Goal: Task Accomplishment & Management: Use online tool/utility

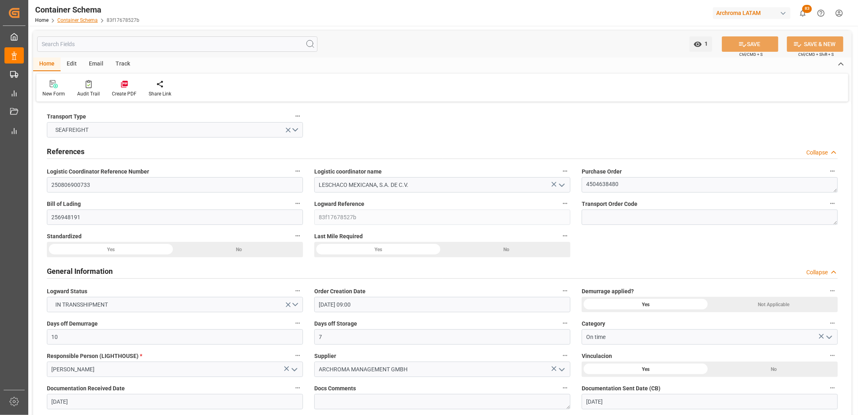
scroll to position [970, 0]
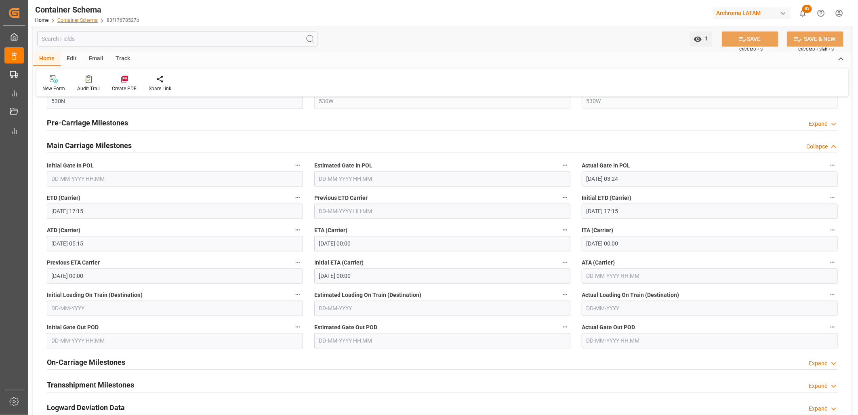
click at [80, 22] on link "Container Schema" at bounding box center [77, 20] width 40 height 6
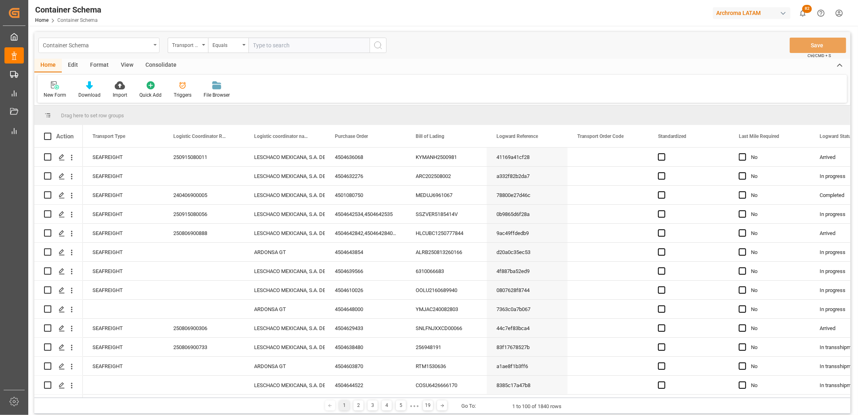
click at [157, 44] on div "Container Schema" at bounding box center [98, 45] width 121 height 15
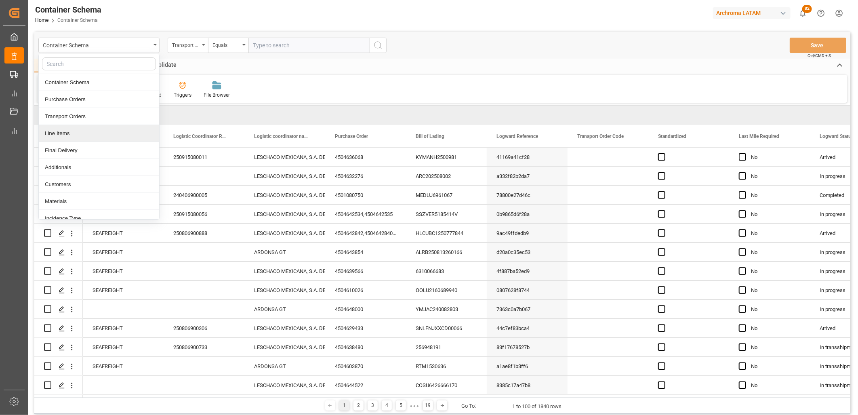
click at [82, 136] on div "Line Items" at bounding box center [99, 133] width 120 height 17
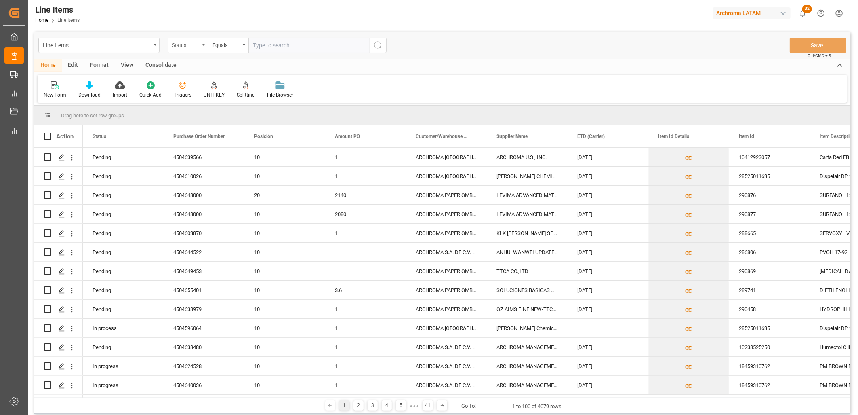
click at [196, 46] on div "Status" at bounding box center [185, 44] width 27 height 9
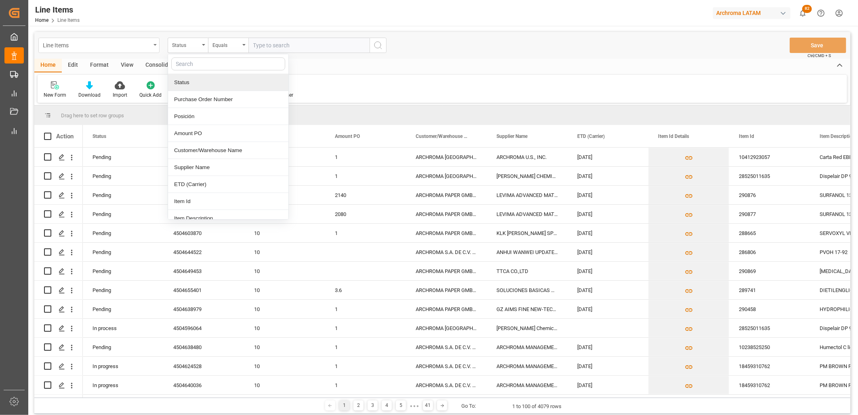
click at [153, 48] on div "Line Items" at bounding box center [98, 45] width 121 height 15
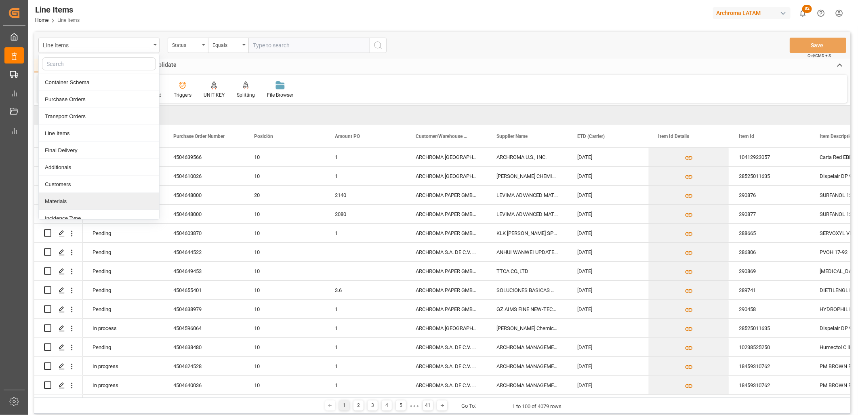
click at [104, 203] on div "Materials" at bounding box center [99, 201] width 120 height 17
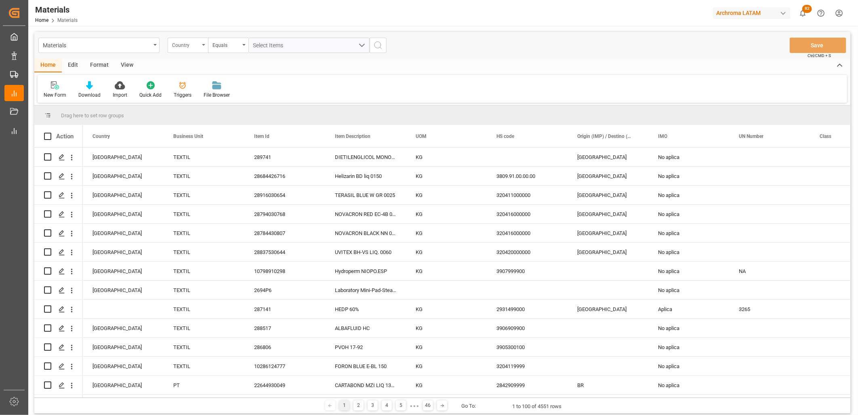
click at [203, 46] on div "Country" at bounding box center [188, 45] width 40 height 15
click at [203, 110] on div "Item Id" at bounding box center [228, 116] width 120 height 17
click at [271, 42] on input "text" at bounding box center [308, 45] width 121 height 15
type input "21686310717"
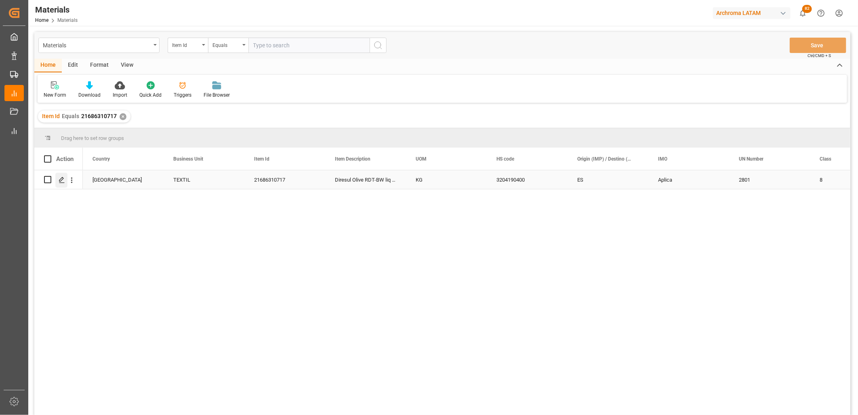
click at [64, 183] on div "Press SPACE to select this row." at bounding box center [61, 180] width 12 height 15
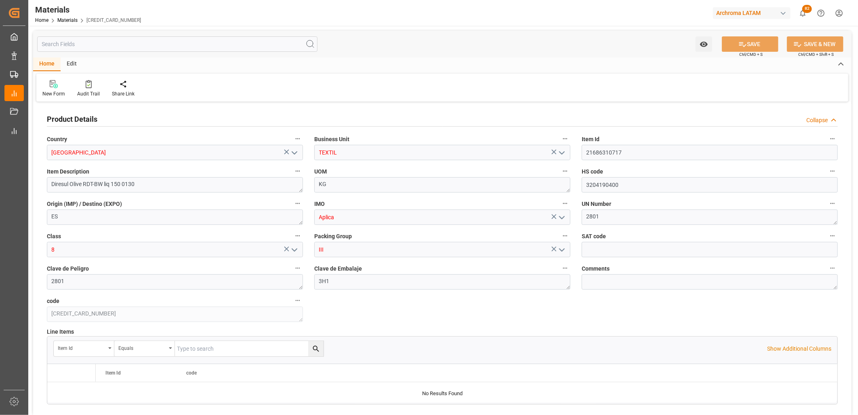
type input "12171701"
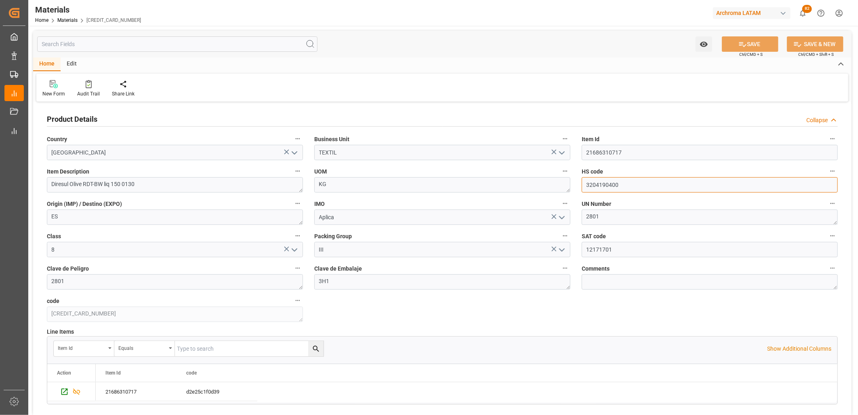
click at [608, 183] on input "3204190400" at bounding box center [710, 184] width 256 height 15
paste input "1.19.99.03"
click at [612, 185] on input "[PHONE_NUMBER]" at bounding box center [710, 184] width 256 height 15
click at [615, 185] on input "[PHONE_NUMBER]" at bounding box center [710, 184] width 256 height 15
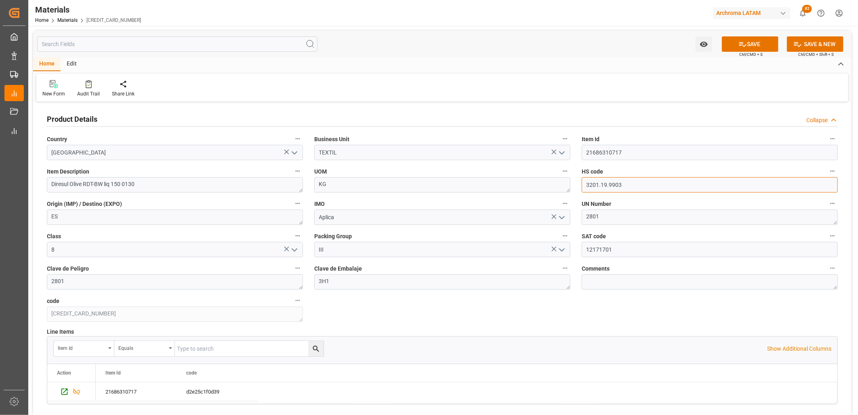
click at [609, 184] on input "3201.19.9903" at bounding box center [710, 184] width 256 height 15
click at [601, 184] on input "3201.199903" at bounding box center [710, 184] width 256 height 15
click at [619, 184] on input "3201199903" at bounding box center [710, 184] width 256 height 15
type input "3201199903"
click at [734, 41] on button "SAVE" at bounding box center [750, 43] width 57 height 15
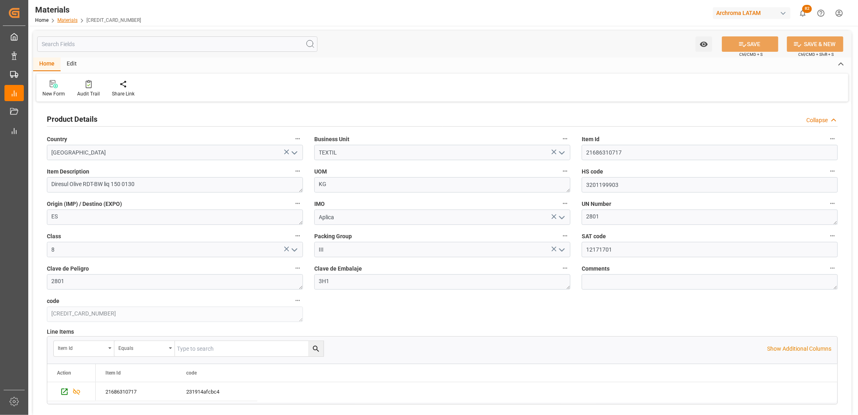
click at [65, 20] on link "Materials" at bounding box center [67, 20] width 20 height 6
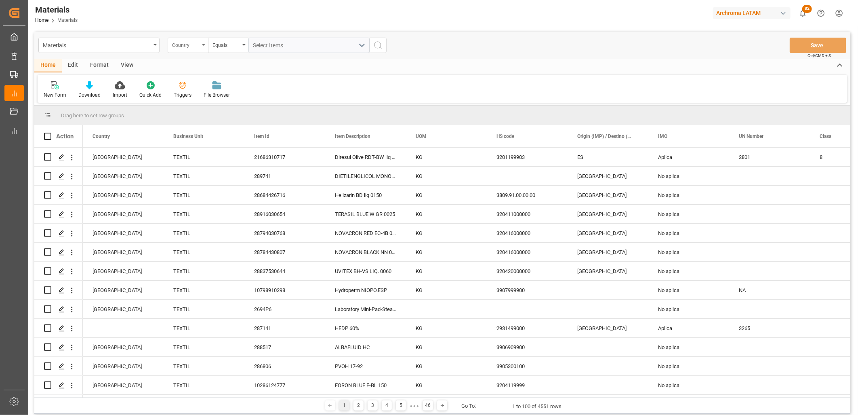
click at [201, 49] on div "Country" at bounding box center [188, 45] width 40 height 15
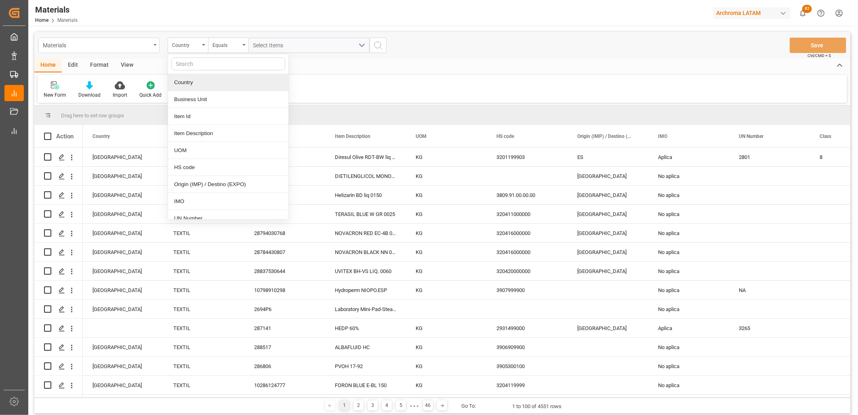
click at [147, 46] on div "Materials" at bounding box center [97, 45] width 108 height 10
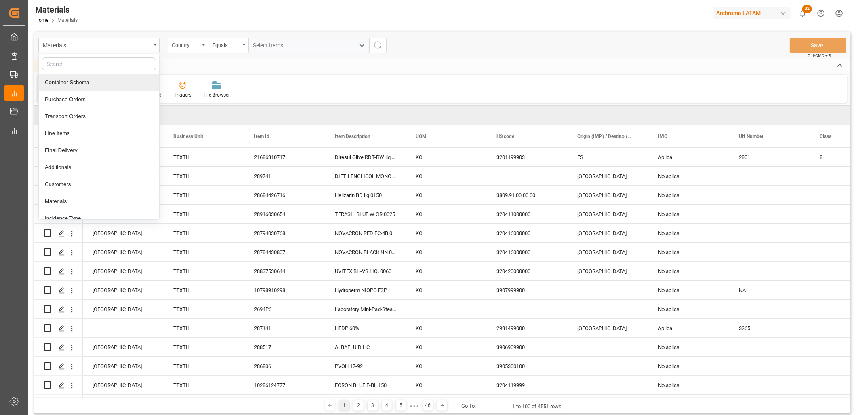
click at [69, 81] on div "Container Schema" at bounding box center [99, 82] width 120 height 17
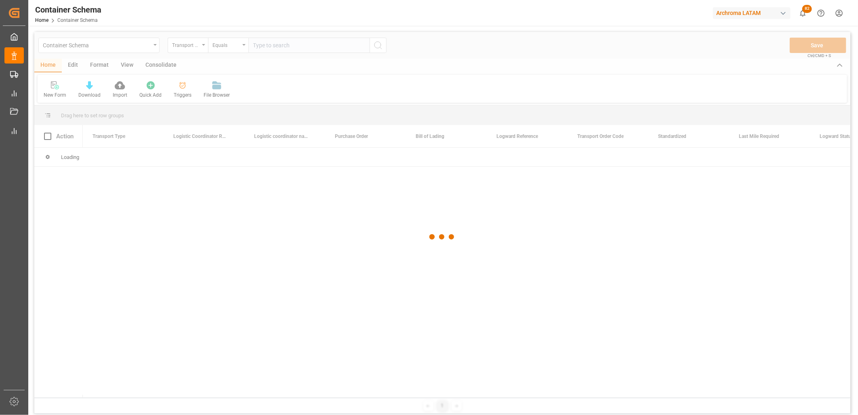
click at [191, 49] on div at bounding box center [442, 237] width 816 height 410
click at [192, 49] on div at bounding box center [442, 237] width 816 height 410
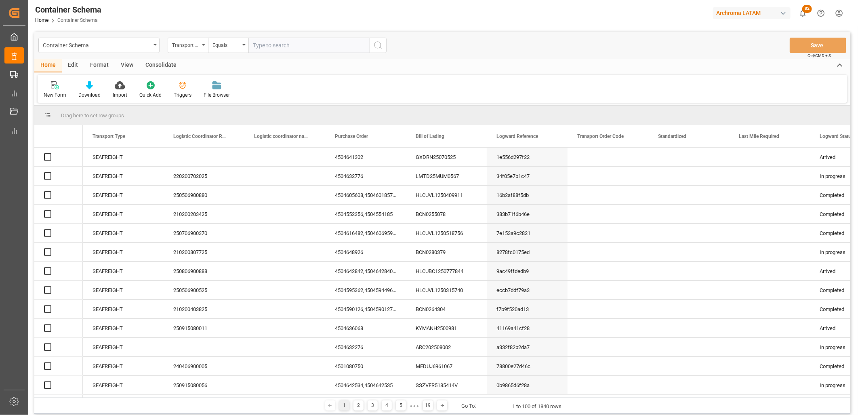
click at [195, 44] on div "Transport Type" at bounding box center [185, 44] width 27 height 9
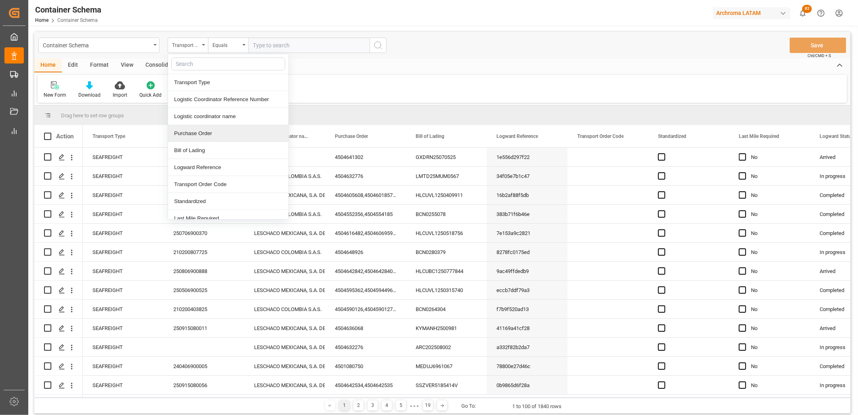
drag, startPoint x: 198, startPoint y: 129, endPoint x: 245, endPoint y: 62, distance: 81.8
click at [198, 128] on div "Purchase Order" at bounding box center [228, 133] width 120 height 17
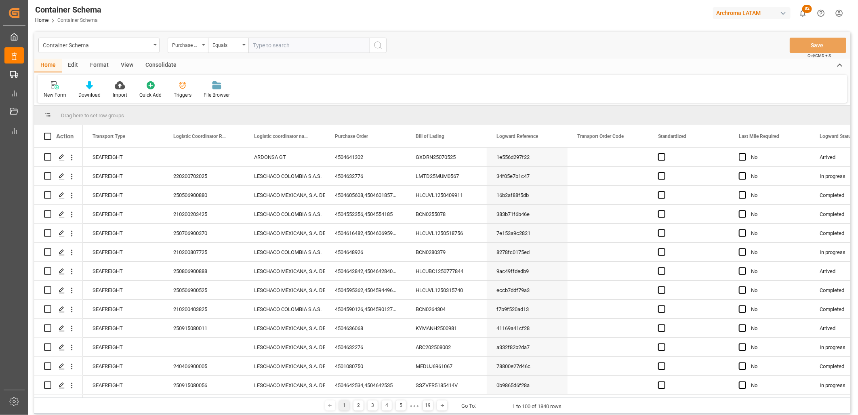
click at [268, 43] on input "text" at bounding box center [308, 45] width 121 height 15
paste input "4504638480"
type input "4504638480"
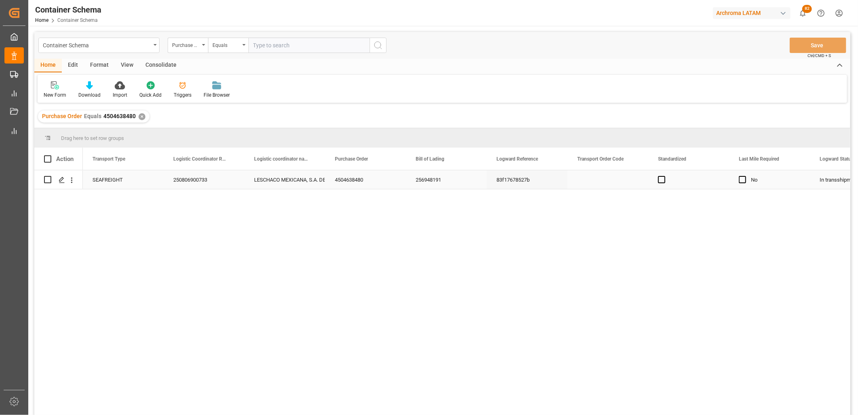
click at [191, 179] on div "250806900733" at bounding box center [204, 179] width 81 height 19
click at [191, 179] on input "250806900733" at bounding box center [204, 184] width 68 height 15
type input "250906900512"
click at [282, 177] on div "LESCHACO MEXICANA, S.A. DE C.V." at bounding box center [284, 179] width 61 height 19
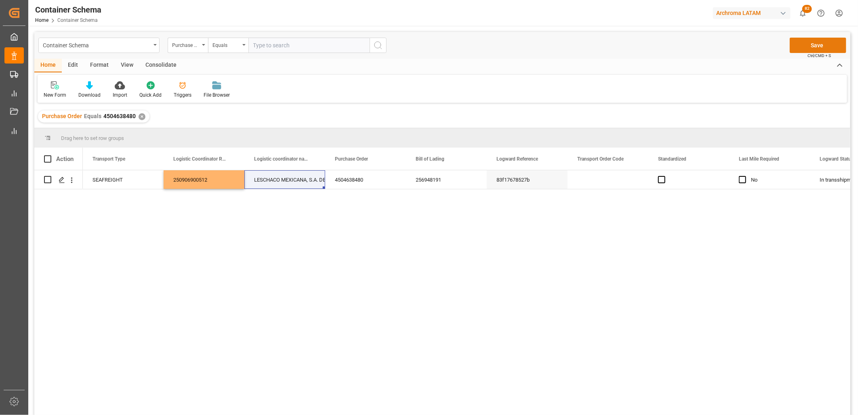
click at [830, 44] on button "Save" at bounding box center [818, 45] width 57 height 15
click at [141, 116] on div "✕" at bounding box center [142, 116] width 7 height 7
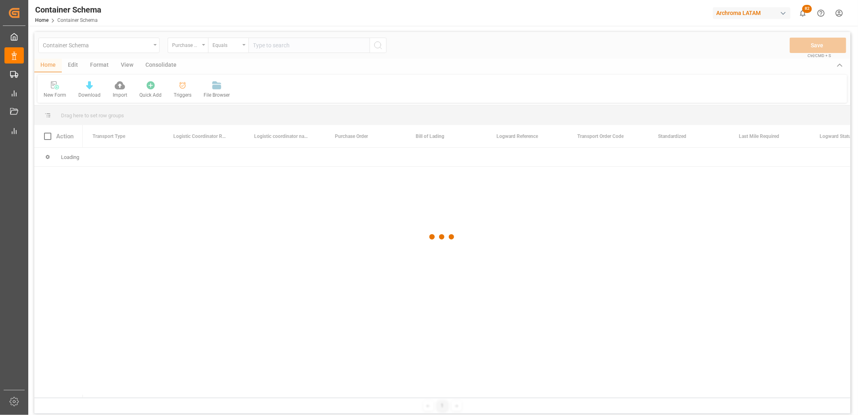
click at [257, 46] on div at bounding box center [442, 237] width 816 height 410
click at [257, 45] on div at bounding box center [442, 237] width 816 height 410
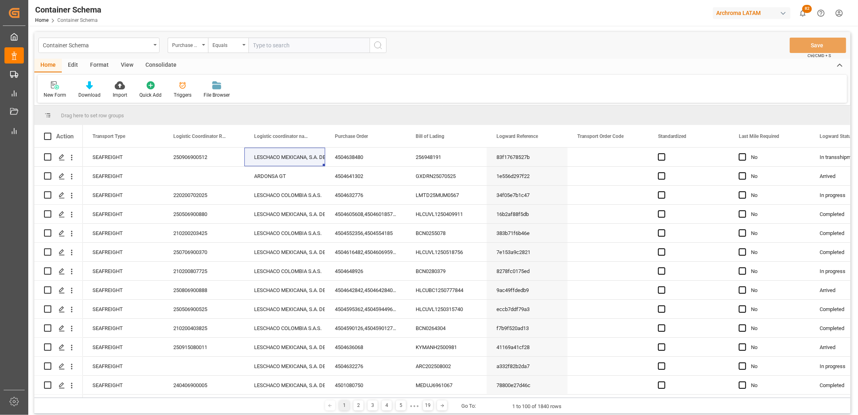
click at [263, 45] on input "text" at bounding box center [308, 45] width 121 height 15
paste input "4504505151"
type input "4504505151"
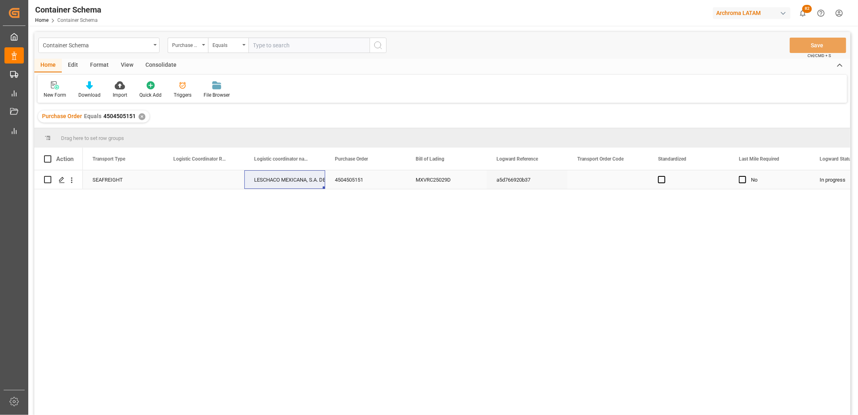
click at [194, 176] on div "Press SPACE to select this row." at bounding box center [204, 179] width 81 height 19
click at [196, 177] on div "Press SPACE to select this row." at bounding box center [204, 179] width 81 height 19
type input "250915080089"
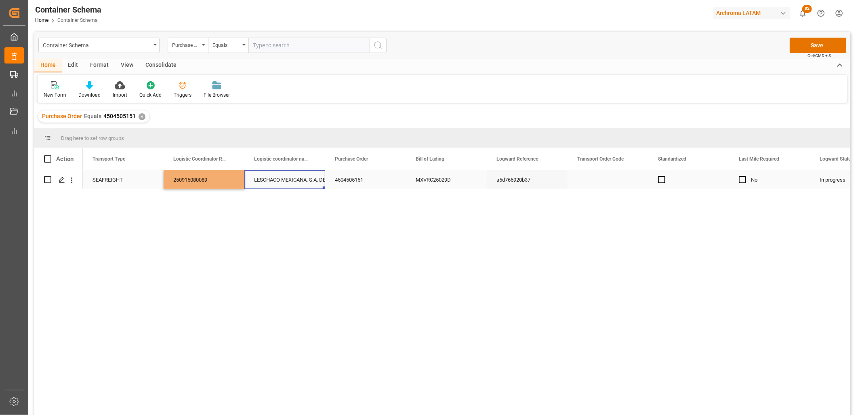
click at [265, 180] on div "LESCHACO MEXICANA, S.A. DE C.V." at bounding box center [284, 179] width 61 height 19
click at [346, 179] on div "4504505151" at bounding box center [365, 179] width 81 height 19
click at [798, 48] on button "Save" at bounding box center [818, 45] width 57 height 15
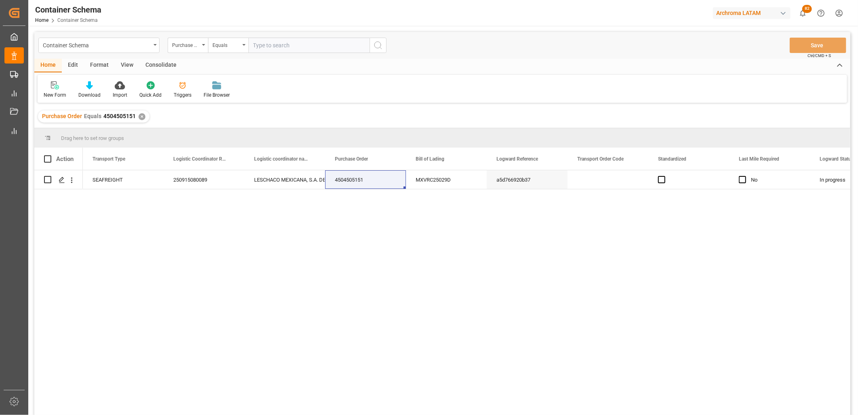
drag, startPoint x: 128, startPoint y: 119, endPoint x: 133, endPoint y: 119, distance: 5.3
click at [128, 119] on span "4504505151" at bounding box center [119, 116] width 32 height 6
click at [113, 116] on span "4504505151" at bounding box center [119, 116] width 32 height 6
click at [140, 115] on div "✕" at bounding box center [142, 116] width 7 height 7
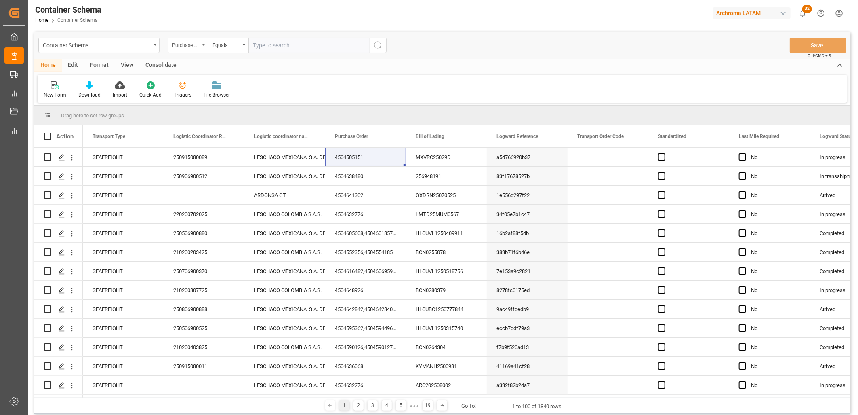
click at [173, 45] on div "Purchase Order" at bounding box center [185, 44] width 27 height 9
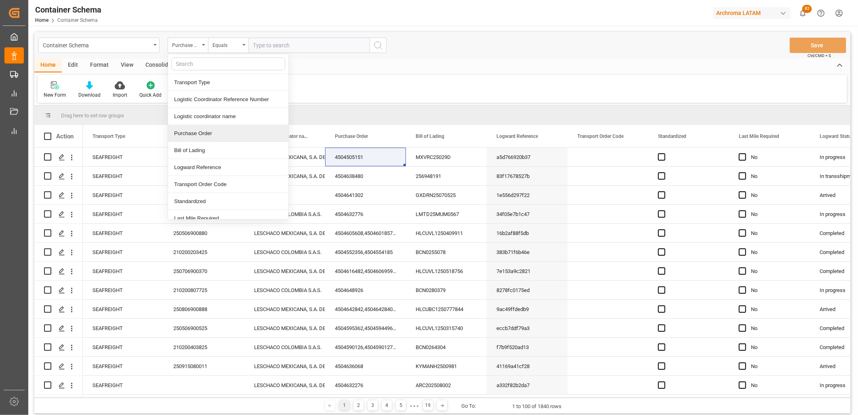
click at [191, 130] on div "Purchase Order" at bounding box center [228, 133] width 120 height 17
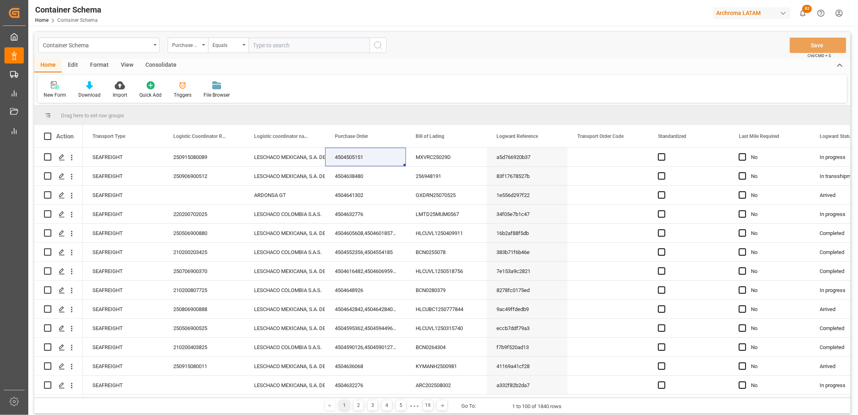
click at [255, 53] on div "Container Schema Purchase Order Equals Save Ctrl/CMD + S" at bounding box center [442, 45] width 816 height 27
click at [257, 48] on input "text" at bounding box center [308, 45] width 121 height 15
paste input "4504646433"
type input "4504646433"
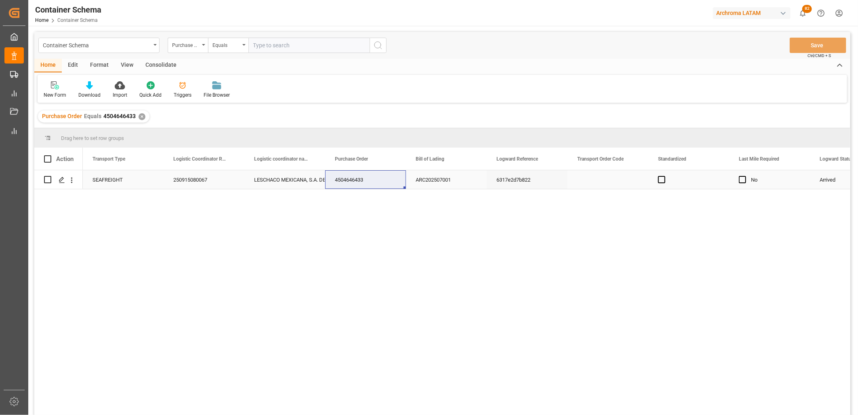
click at [205, 179] on div "250915080067" at bounding box center [204, 179] width 81 height 19
click at [199, 181] on div "250915080067" at bounding box center [204, 179] width 81 height 19
click at [199, 181] on input "250915080067" at bounding box center [204, 184] width 68 height 15
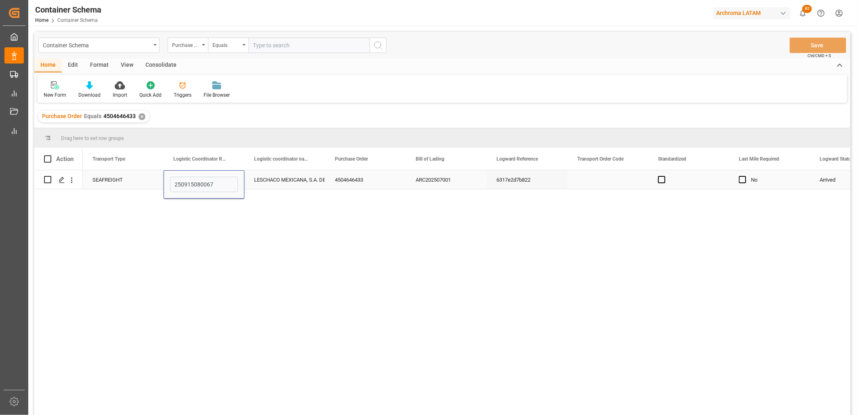
type input "250906900502"
click at [263, 183] on div "LESCHACO MEXICANA, S.A. DE C.V." at bounding box center [284, 179] width 61 height 19
click at [811, 51] on button "Save" at bounding box center [818, 45] width 57 height 15
click at [150, 45] on div "Container Schema" at bounding box center [97, 45] width 108 height 10
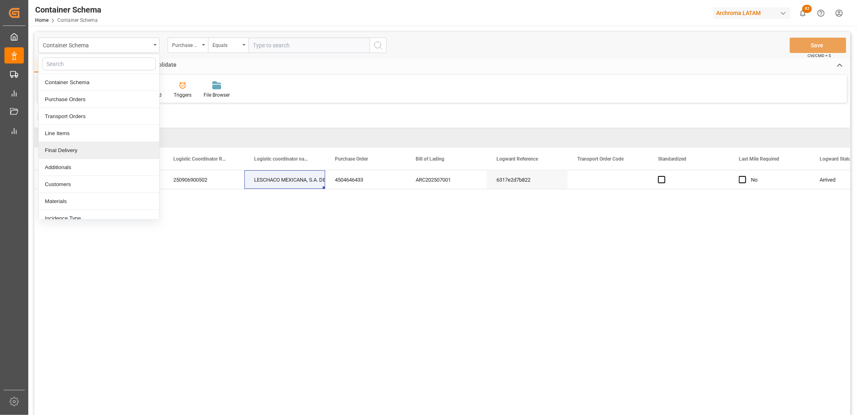
click at [88, 151] on div "Final Delivery" at bounding box center [99, 150] width 120 height 17
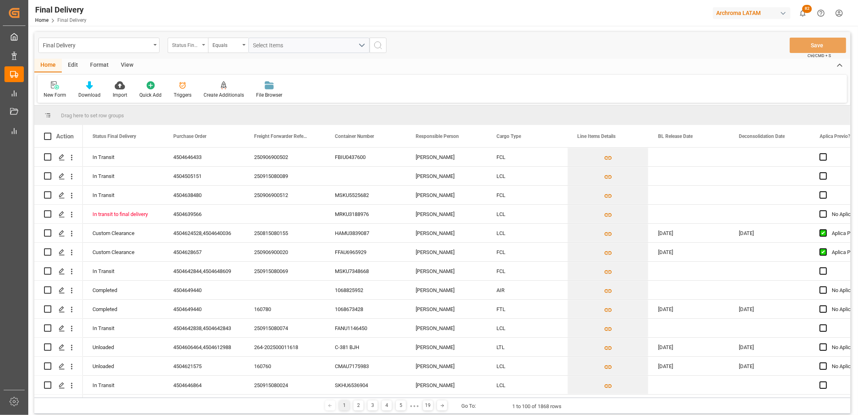
click at [183, 48] on div "Status Final Delivery" at bounding box center [185, 44] width 27 height 9
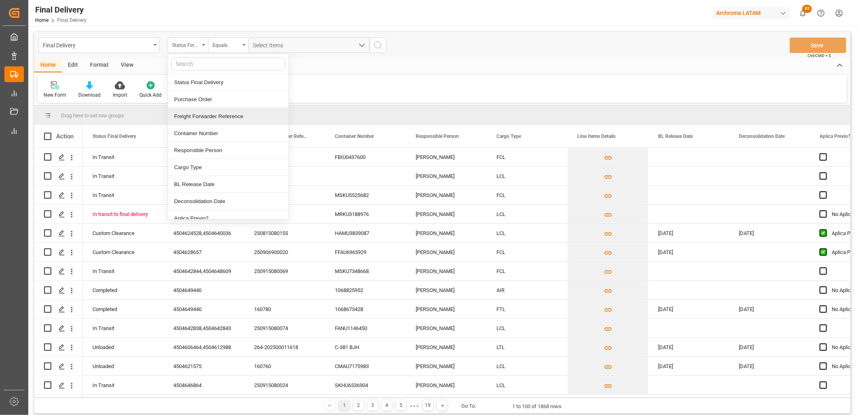
click at [197, 115] on div "Freight Forwarder Reference" at bounding box center [228, 116] width 120 height 17
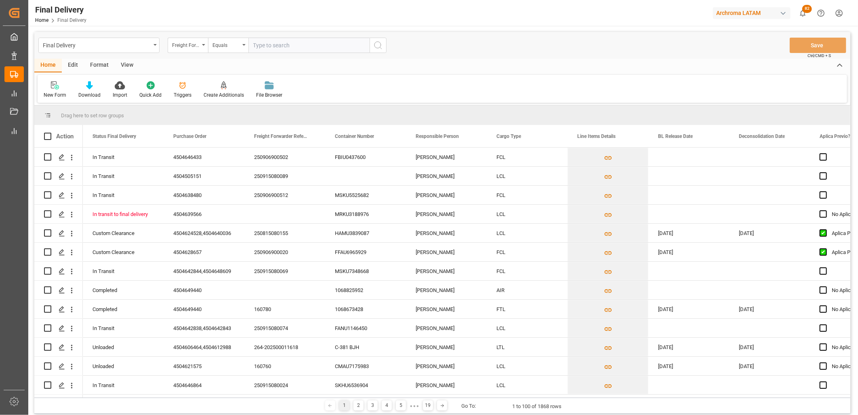
click at [253, 51] on input "text" at bounding box center [308, 45] width 121 height 15
type input "250806900902"
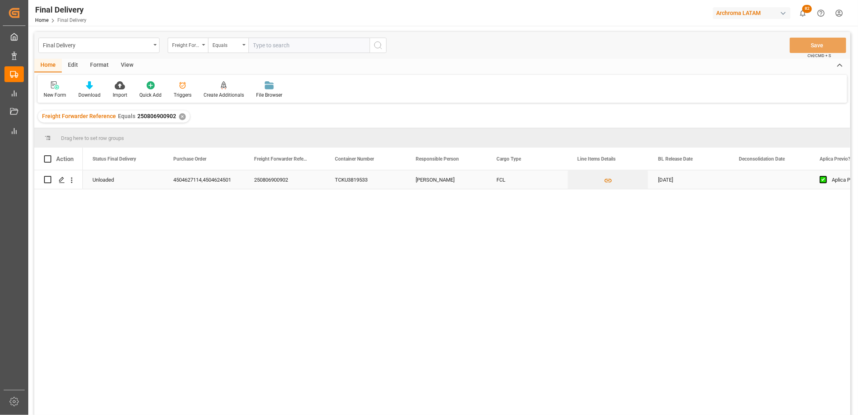
click at [368, 180] on div "TCKU3819533" at bounding box center [365, 179] width 81 height 19
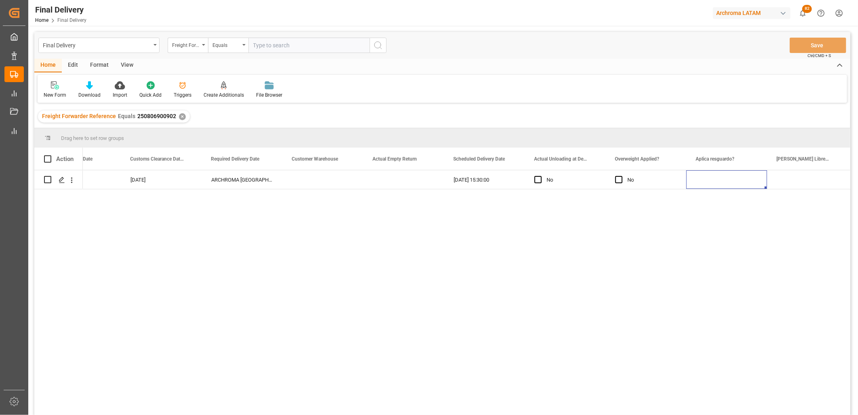
scroll to position [0, 1174]
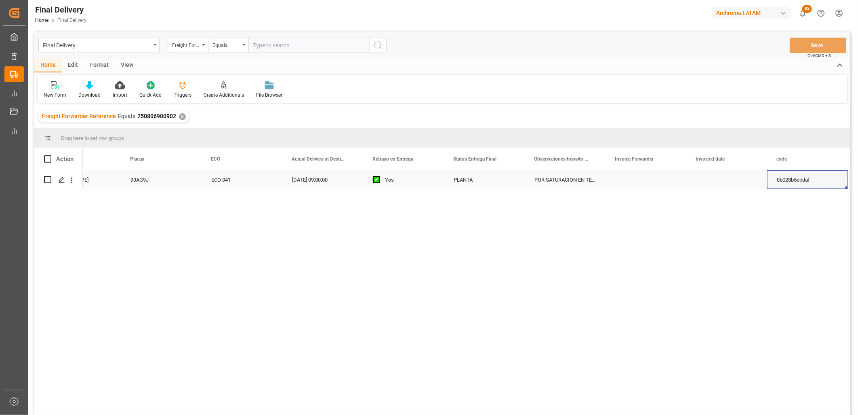
click at [628, 180] on div "Press SPACE to select this row." at bounding box center [646, 179] width 81 height 19
click at [628, 180] on input "Press SPACE to select this row." at bounding box center [646, 184] width 68 height 15
type input "LM453901"
click at [725, 181] on div "Press SPACE to select this row." at bounding box center [726, 179] width 81 height 19
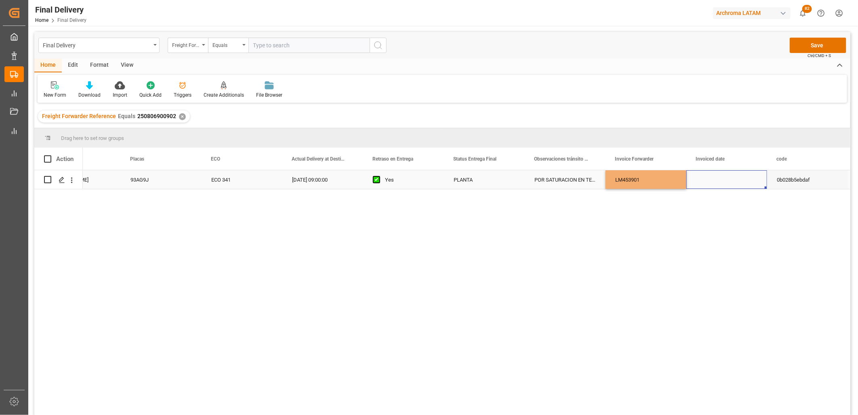
click at [725, 181] on div "Press SPACE to select this row." at bounding box center [726, 179] width 81 height 19
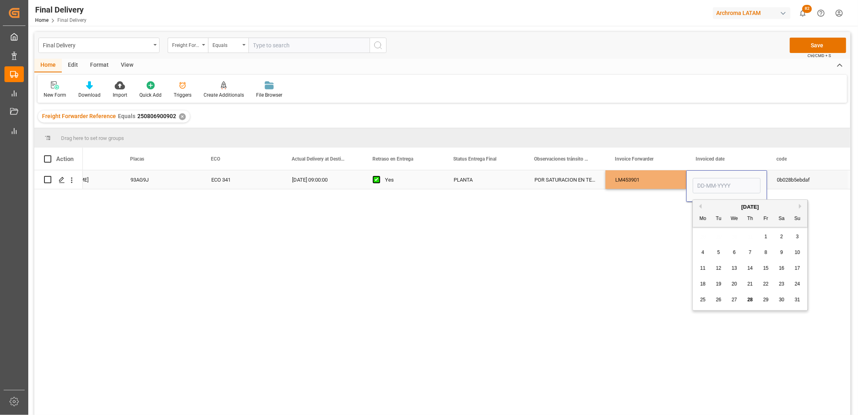
click at [725, 181] on input "Press SPACE to select this row." at bounding box center [727, 185] width 68 height 15
drag, startPoint x: 703, startPoint y: 231, endPoint x: 702, endPoint y: 235, distance: 4.7
click at [703, 231] on div "28 29 30 31 1 2 3" at bounding box center [750, 237] width 110 height 16
drag, startPoint x: 720, startPoint y: 299, endPoint x: 694, endPoint y: 259, distance: 48.3
click at [719, 299] on span "26" at bounding box center [718, 300] width 5 height 6
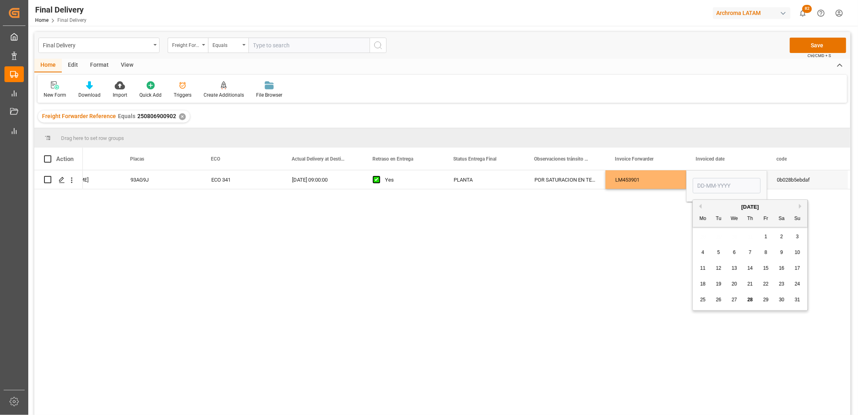
type input "[DATE]"
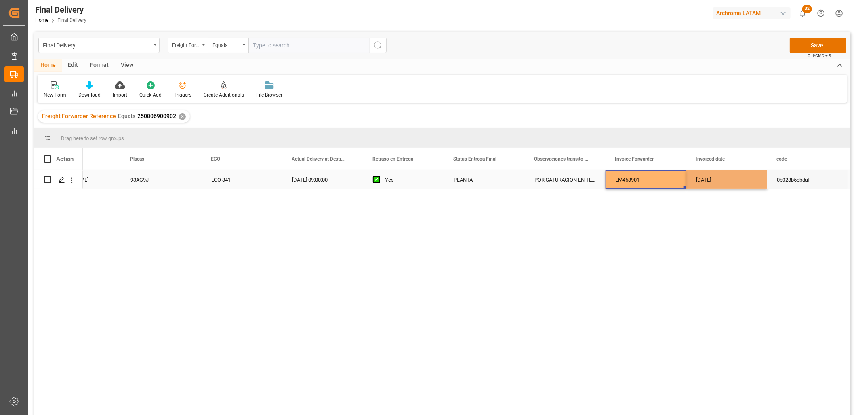
drag, startPoint x: 628, startPoint y: 179, endPoint x: 676, endPoint y: 174, distance: 48.3
click at [627, 181] on div "LM453901" at bounding box center [646, 179] width 81 height 19
click at [803, 47] on button "Save" at bounding box center [818, 45] width 57 height 15
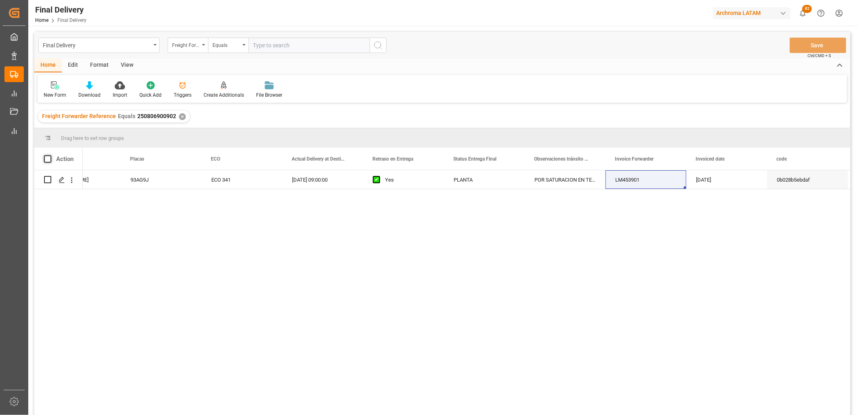
click at [45, 156] on span at bounding box center [47, 158] width 7 height 7
click at [50, 155] on input "checkbox" at bounding box center [50, 155] width 0 height 0
checkbox input "true"
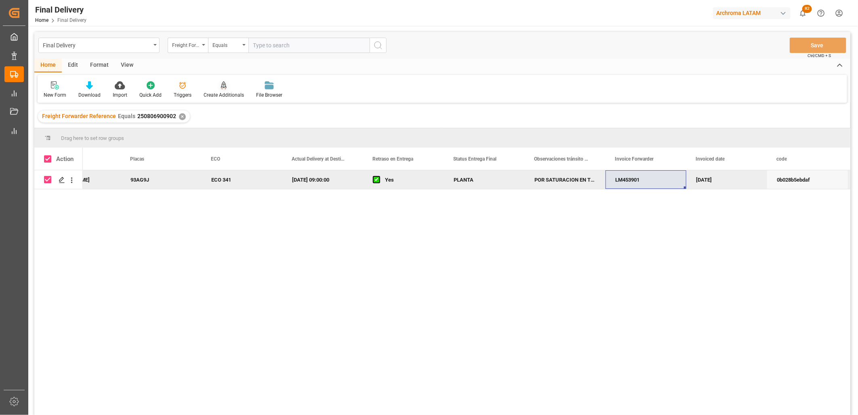
click at [221, 97] on div "Create Additionals" at bounding box center [224, 94] width 40 height 7
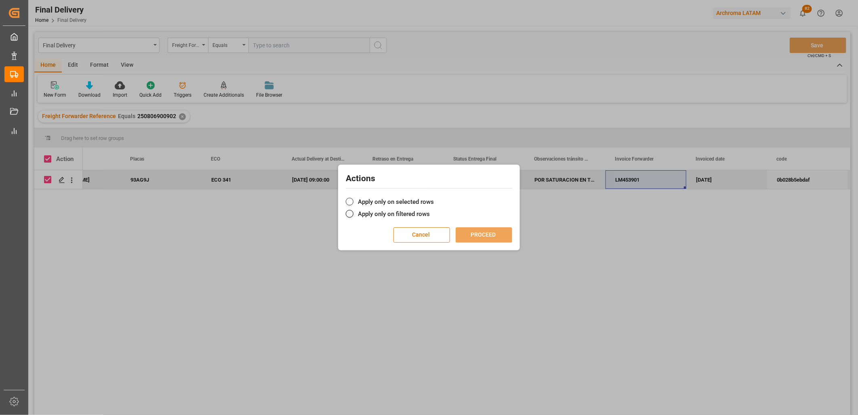
click at [401, 198] on label "Apply only on selected rows" at bounding box center [429, 202] width 166 height 10
click at [434, 197] on input "Apply only on selected rows" at bounding box center [434, 197] width 0 height 0
click at [474, 229] on button "PROCEED" at bounding box center [484, 234] width 57 height 15
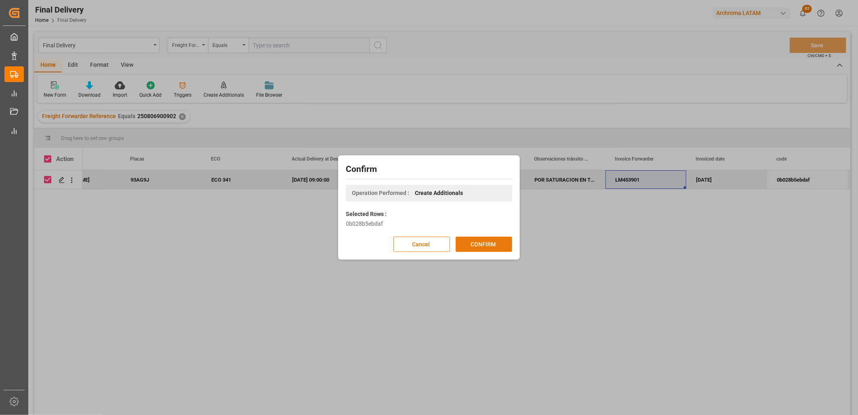
click at [476, 245] on button "CONFIRM" at bounding box center [484, 243] width 57 height 15
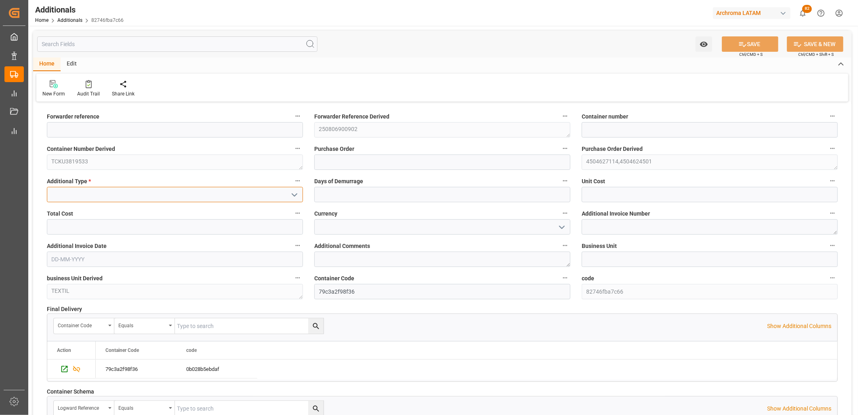
click at [105, 189] on input at bounding box center [175, 194] width 256 height 15
click at [100, 210] on div "REACOMODO DE CONTENEDOR" at bounding box center [174, 212] width 255 height 18
type input "REACOMODO DE CONTENEDOR"
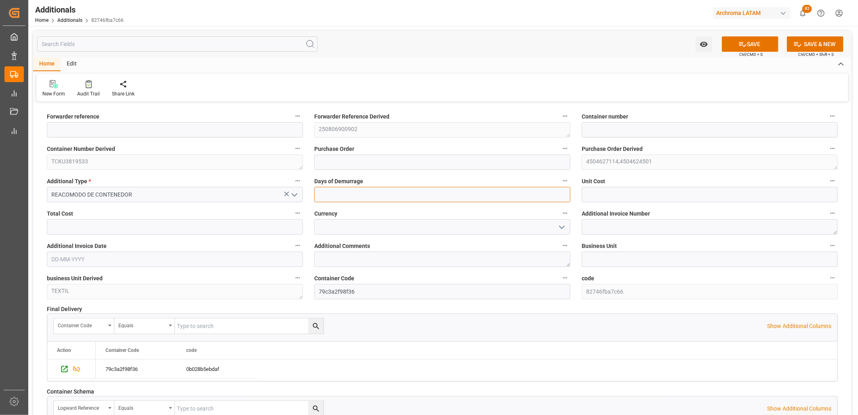
click at [362, 197] on input "text" at bounding box center [442, 194] width 256 height 15
type input "1"
click at [611, 195] on input "text" at bounding box center [710, 194] width 256 height 15
type input "4095.55"
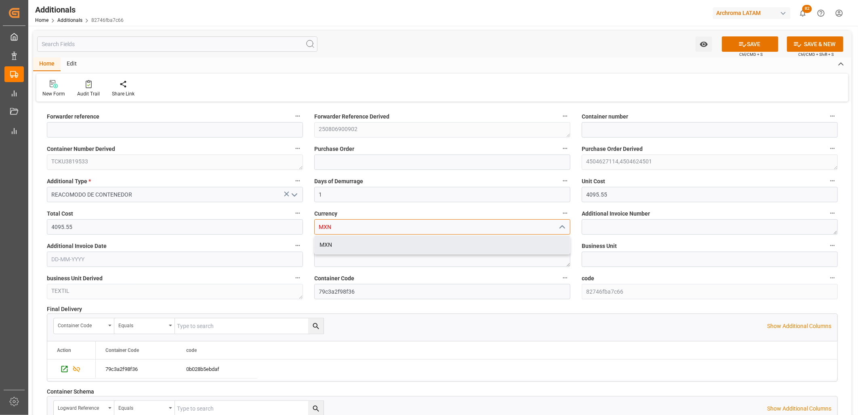
type input "MXN"
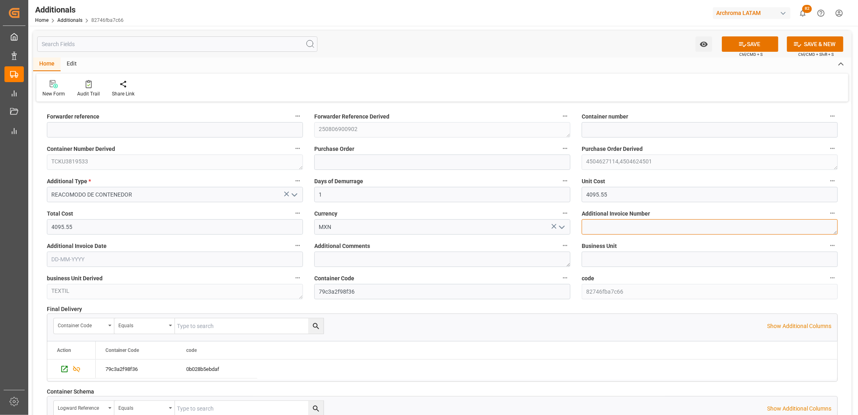
type textarea ","
type textarea "M"
click at [594, 225] on textarea "M" at bounding box center [710, 226] width 256 height 15
paste textarea "LM453901"
type textarea "LM453901"
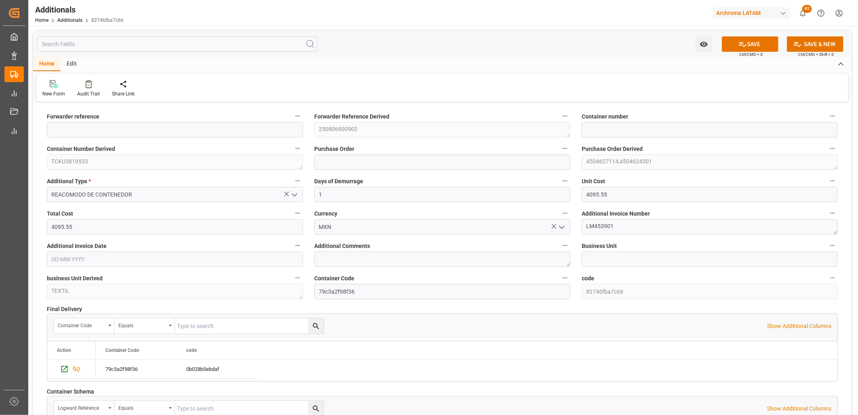
click at [230, 259] on input "text" at bounding box center [175, 258] width 256 height 15
type input "[DATE]"
click at [741, 49] on button "SAVE" at bounding box center [750, 43] width 57 height 15
type input "250806900902"
type input "TCKU3819533"
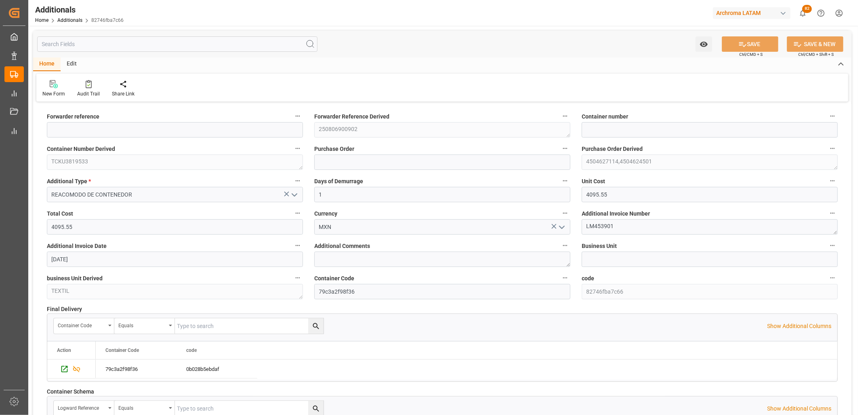
type input "4504627114,4504624501"
type input "TEXTIL"
